Goal: Check status

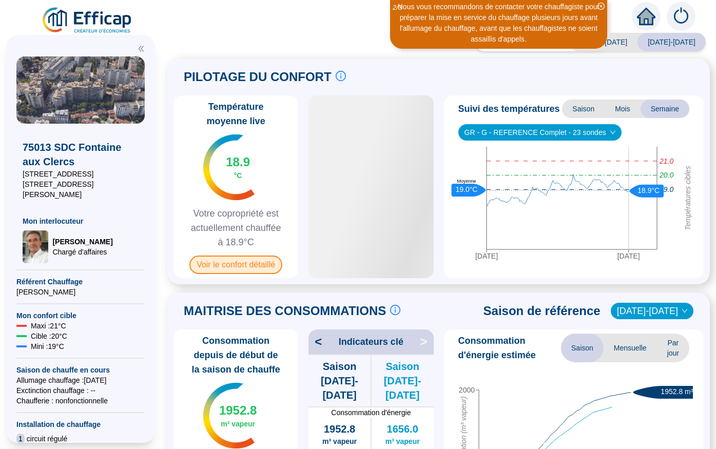
click at [255, 266] on span "Voir le confort détaillé" at bounding box center [235, 265] width 93 height 18
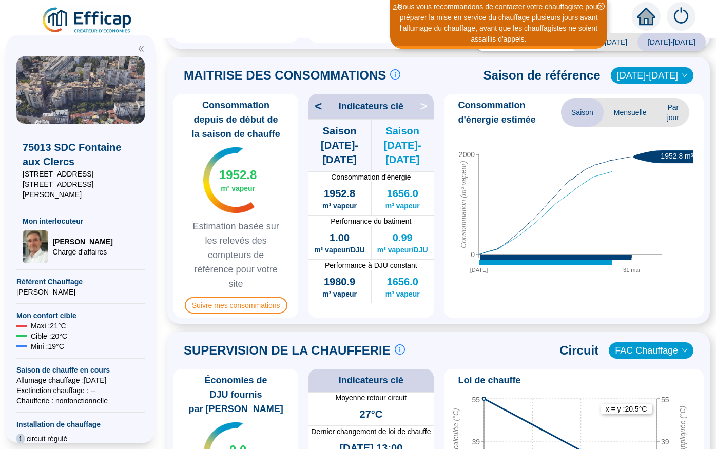
scroll to position [410, 0]
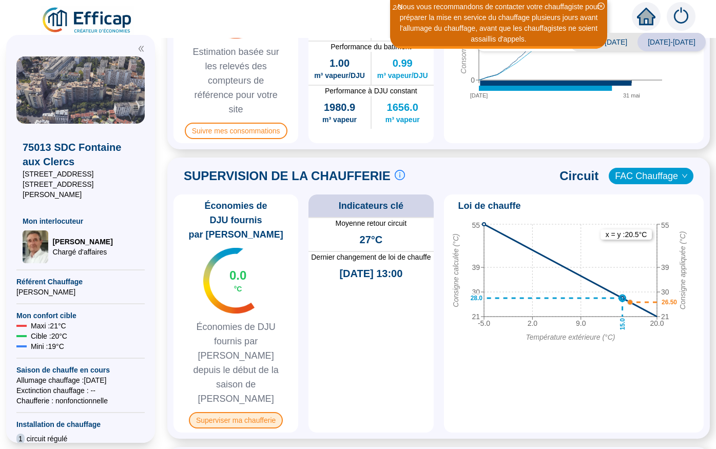
click at [239, 412] on span "Superviser ma chaufferie" at bounding box center [236, 420] width 94 height 16
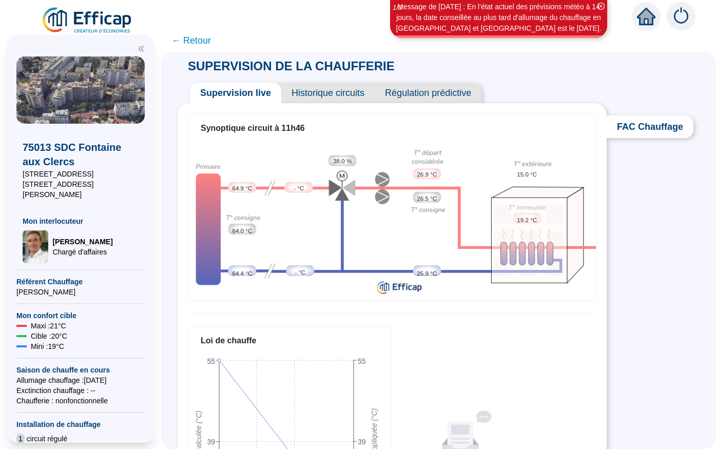
click at [337, 90] on span "Historique circuits" at bounding box center [327, 93] width 93 height 21
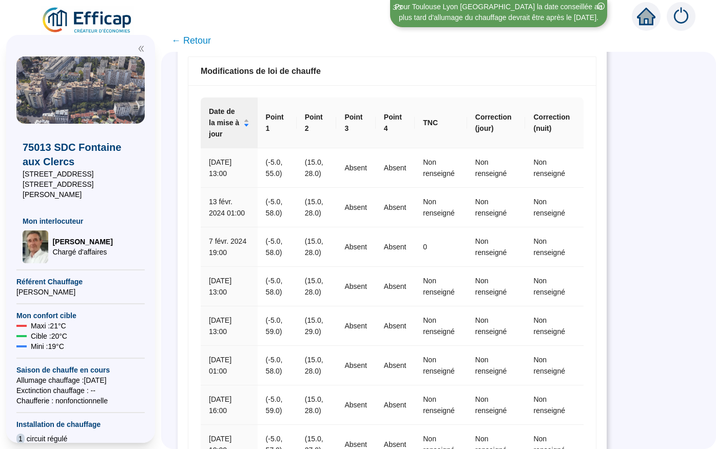
scroll to position [611, 0]
